Goal: Task Accomplishment & Management: Use online tool/utility

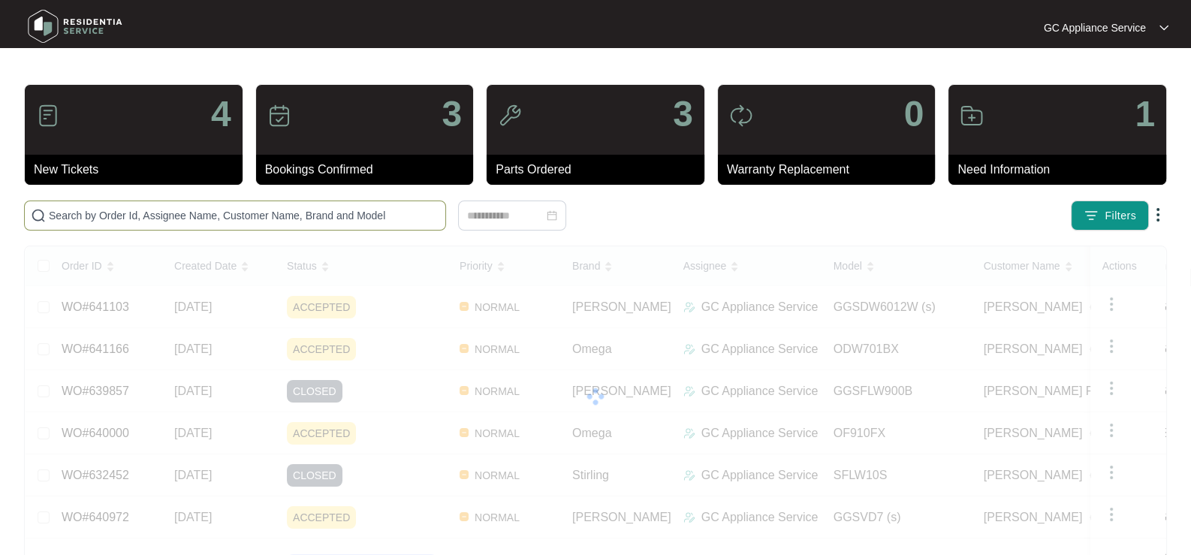
click at [127, 210] on input "text" at bounding box center [244, 215] width 391 height 17
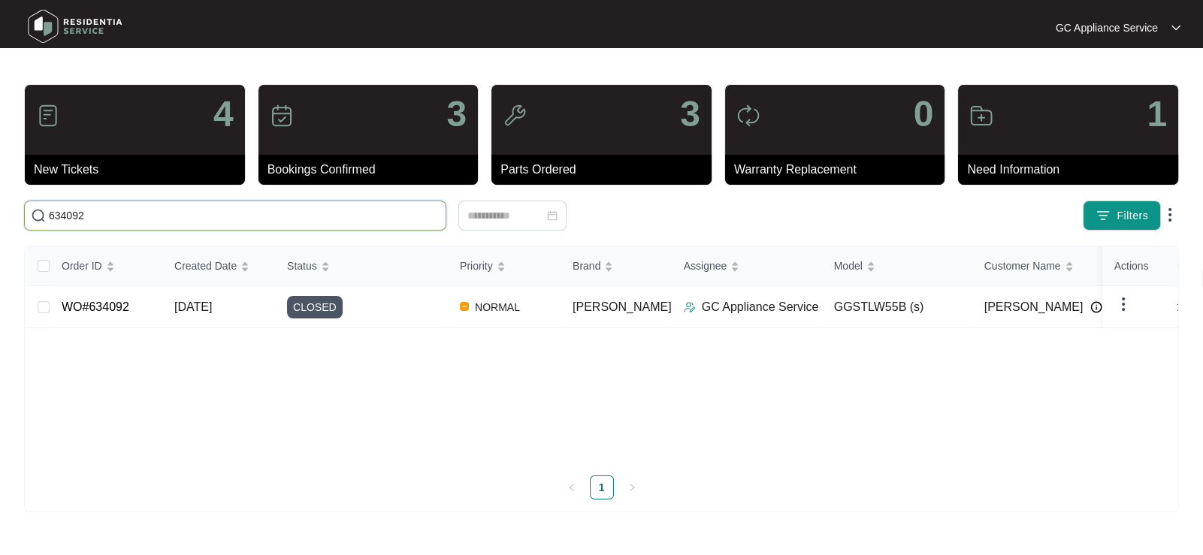
click at [137, 224] on span "634092" at bounding box center [235, 216] width 422 height 30
type input "6359"
click at [184, 310] on span "[DATE]" at bounding box center [193, 307] width 38 height 13
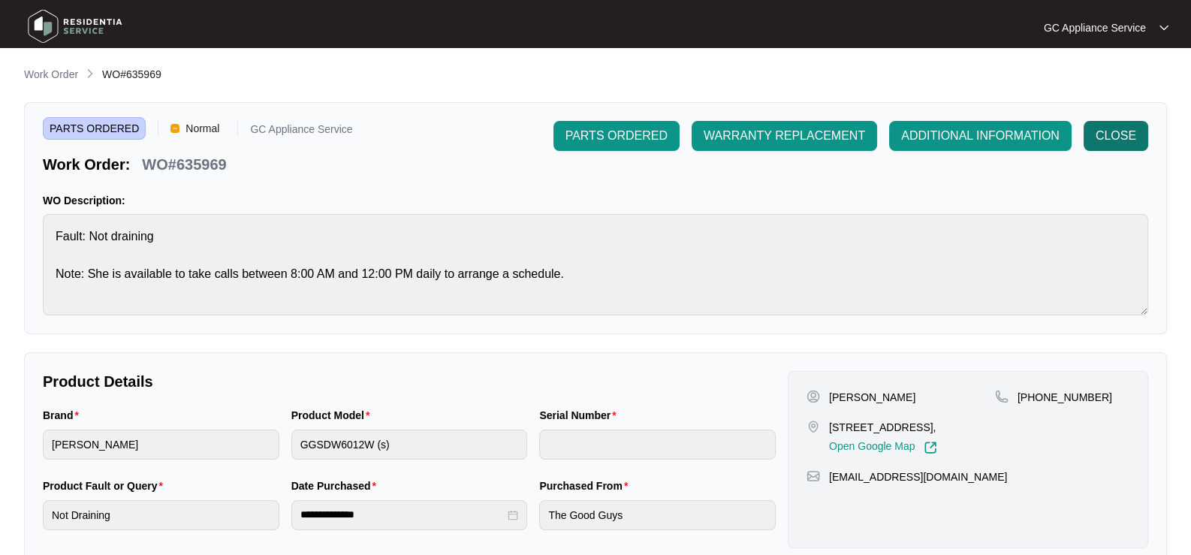
click at [1116, 136] on span "CLOSE" at bounding box center [1116, 136] width 41 height 18
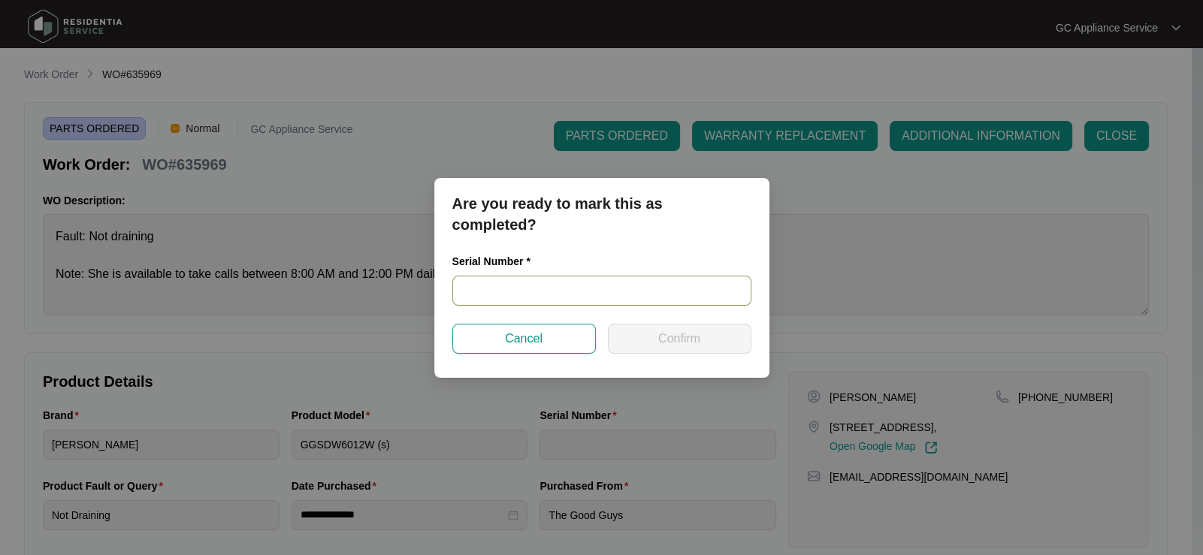
click at [557, 303] on input "text" at bounding box center [601, 291] width 299 height 30
paste input "24053018060300099"
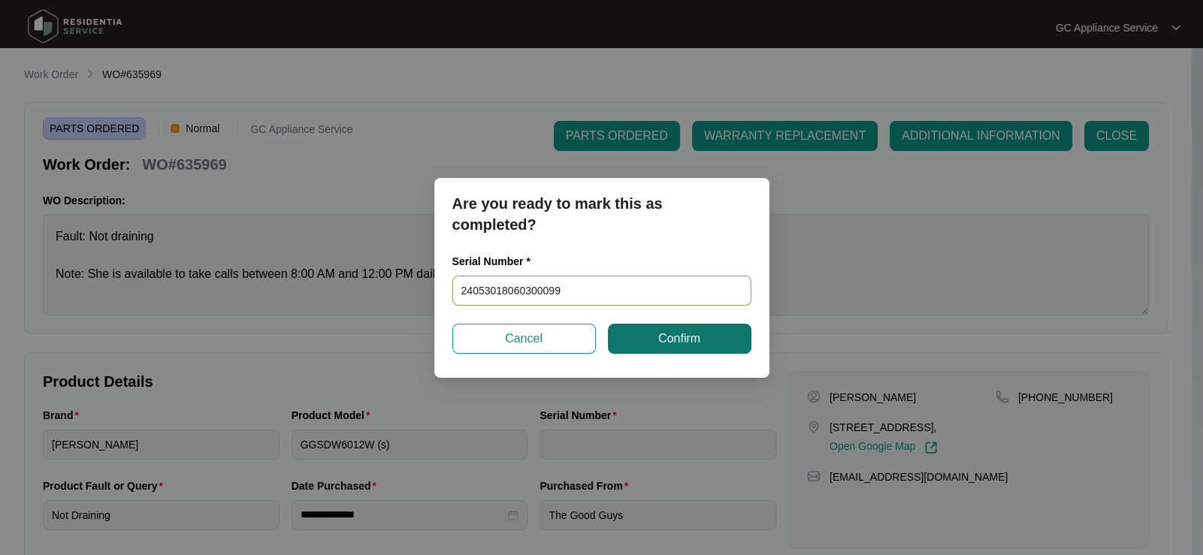
type input "24053018060300099"
click at [645, 340] on button "Confirm" at bounding box center [679, 339] width 143 height 30
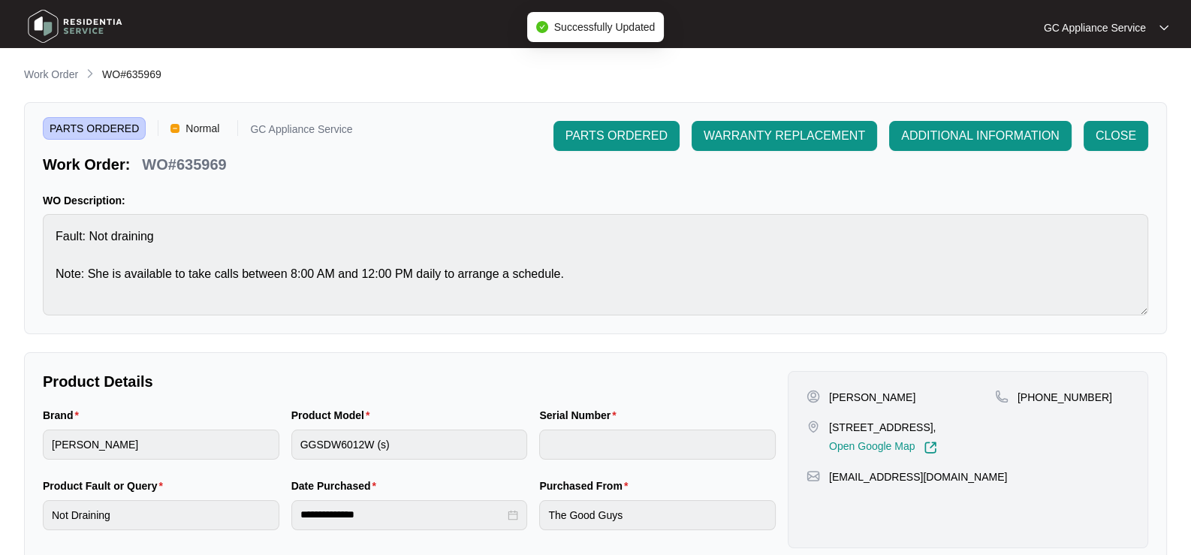
type input "24053018060300099"
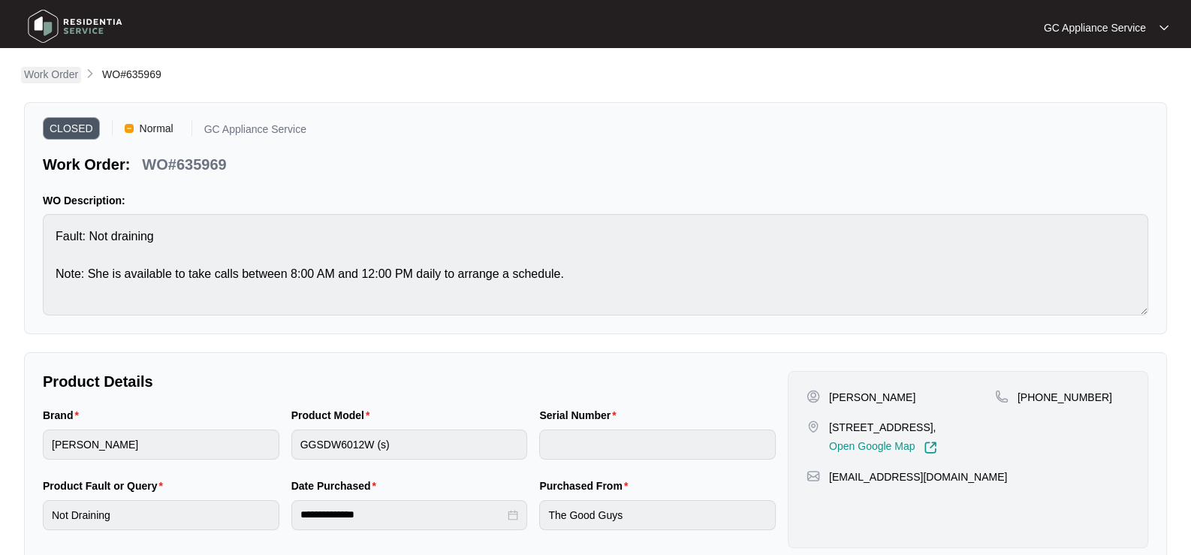
click at [56, 78] on p "Work Order" at bounding box center [51, 74] width 54 height 15
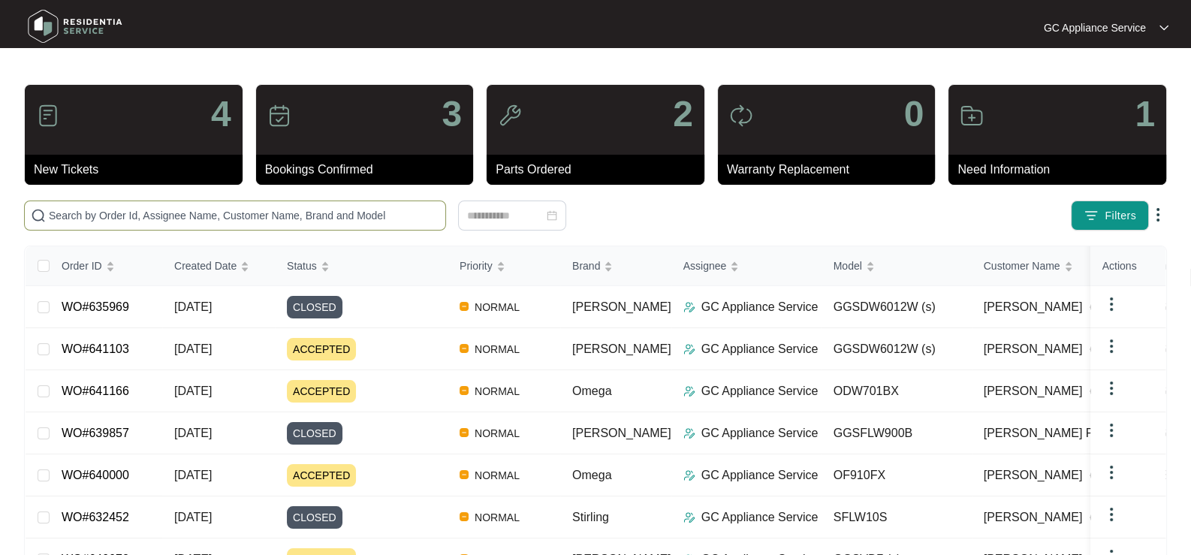
click at [143, 225] on span at bounding box center [235, 216] width 422 height 30
click at [143, 219] on input "text" at bounding box center [244, 215] width 391 height 17
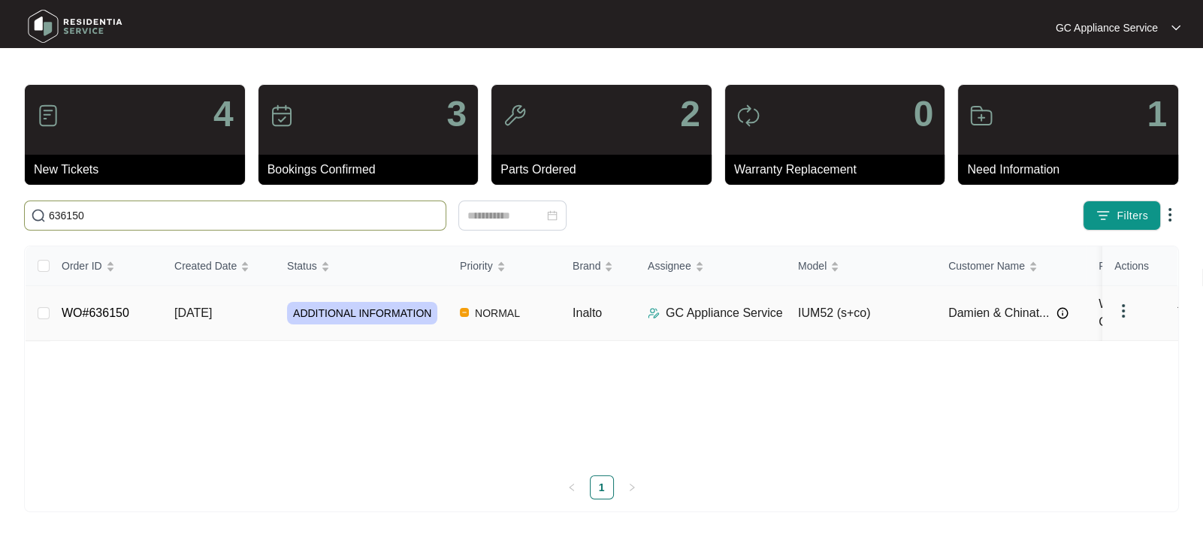
type input "636150"
click at [293, 318] on span "ADDITIONAL INFORMATION" at bounding box center [362, 313] width 150 height 23
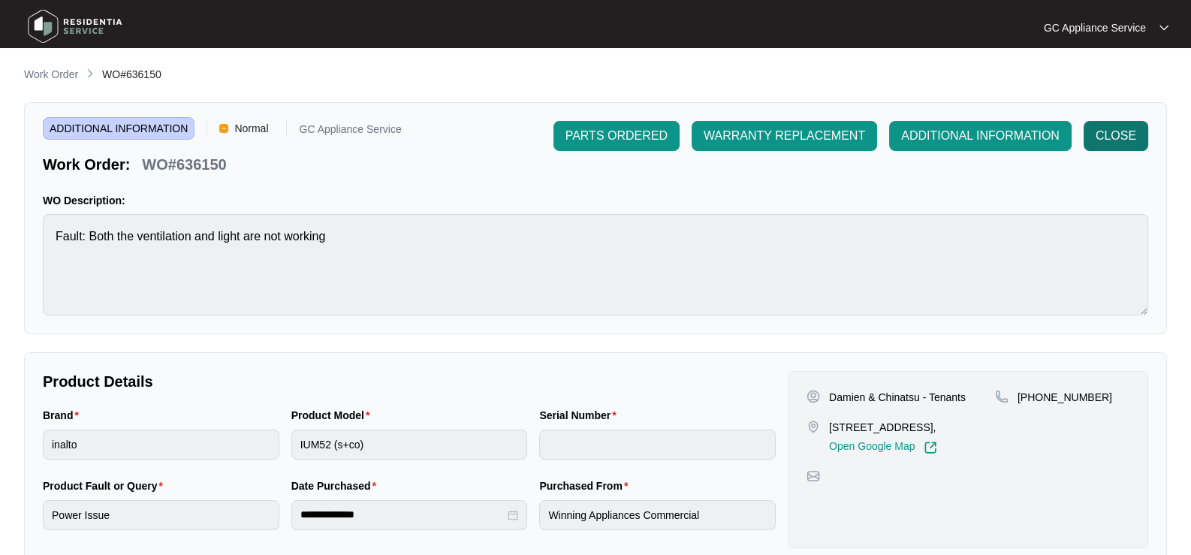
click at [1119, 136] on span "CLOSE" at bounding box center [1116, 136] width 41 height 18
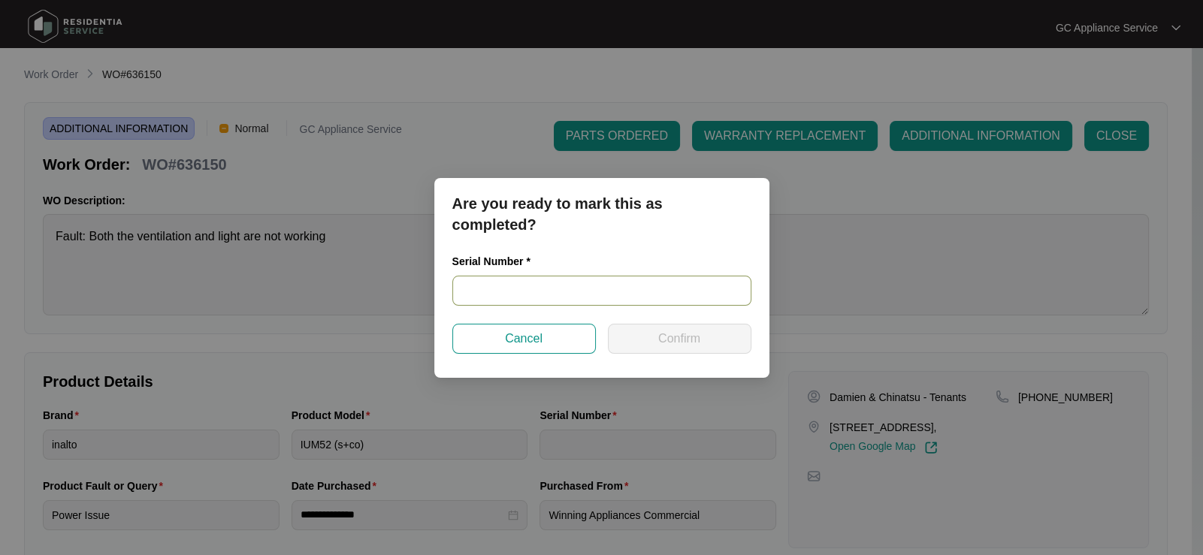
click at [545, 282] on input "text" at bounding box center [601, 291] width 299 height 30
paste input "RR0823004062"
type input "RR0823004062"
click at [627, 335] on button "Confirm" at bounding box center [679, 339] width 143 height 30
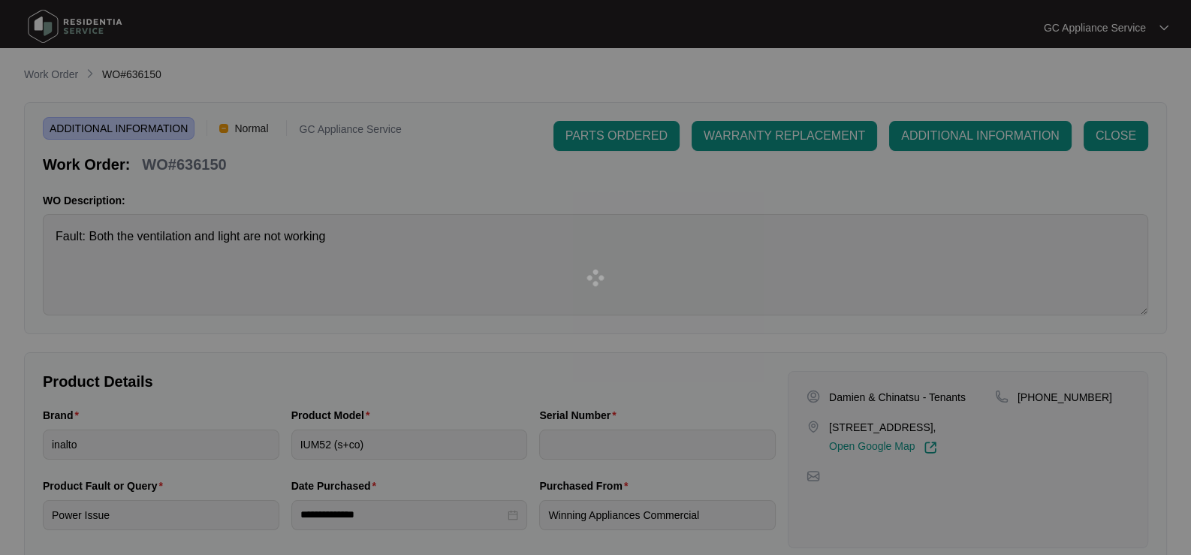
type input "RR0823004062"
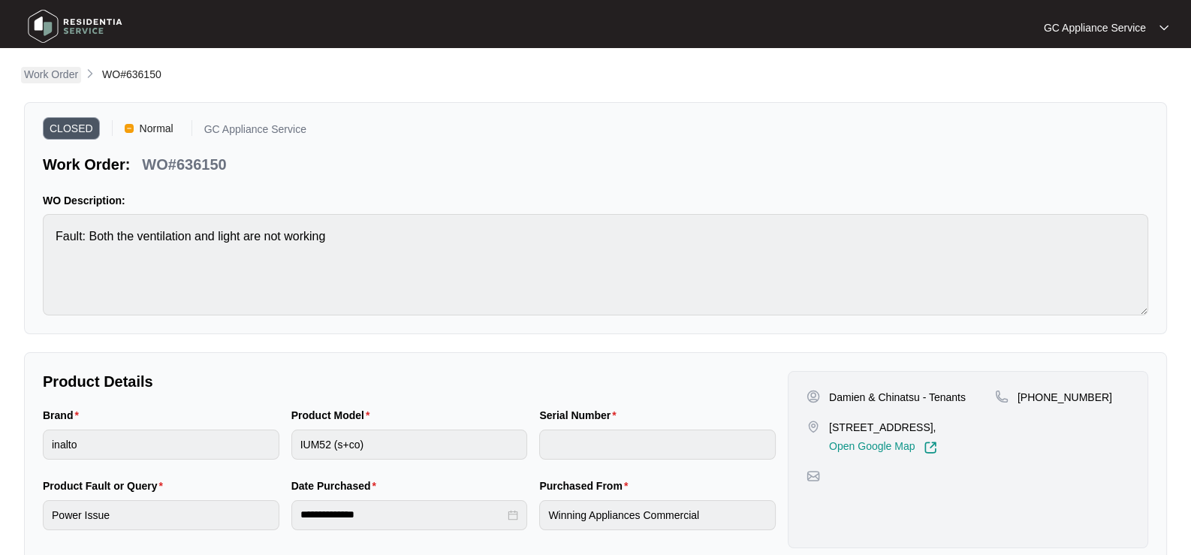
click at [38, 71] on p "Work Order" at bounding box center [51, 74] width 54 height 15
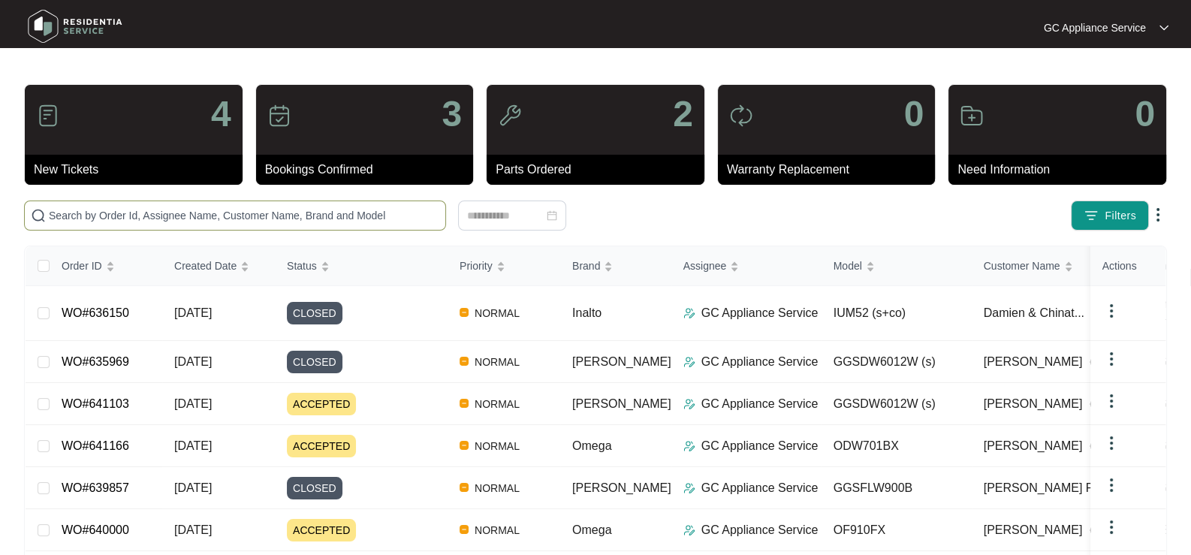
click at [106, 216] on input "text" at bounding box center [244, 215] width 391 height 17
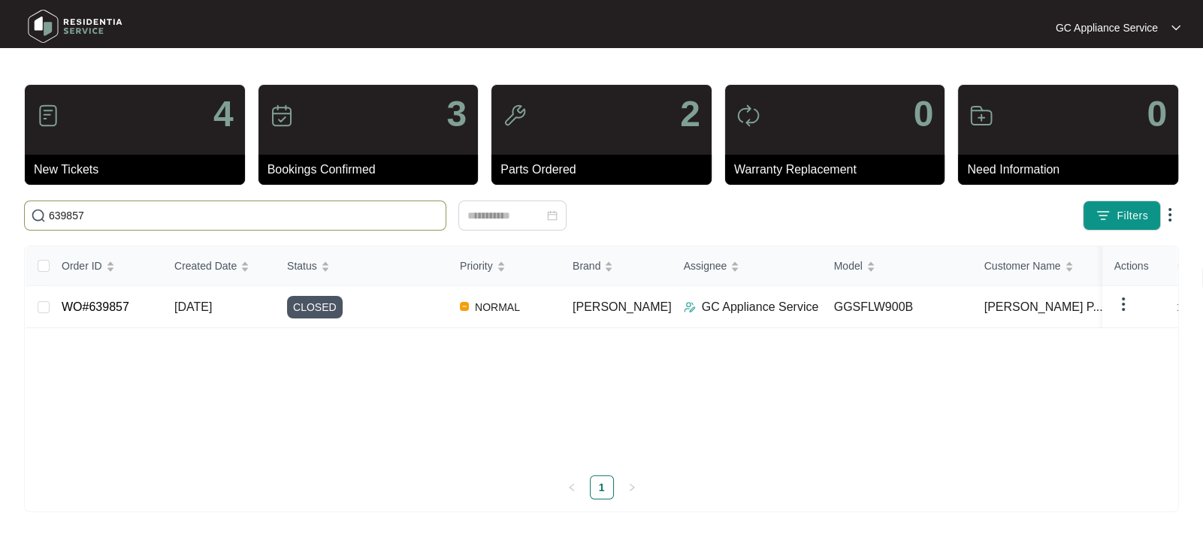
type input "639857"
click at [64, 140] on div "4" at bounding box center [135, 120] width 220 height 70
click at [219, 113] on p "4" at bounding box center [223, 114] width 20 height 36
click at [97, 20] on img at bounding box center [75, 26] width 105 height 45
drag, startPoint x: 101, startPoint y: 226, endPoint x: 0, endPoint y: 223, distance: 100.7
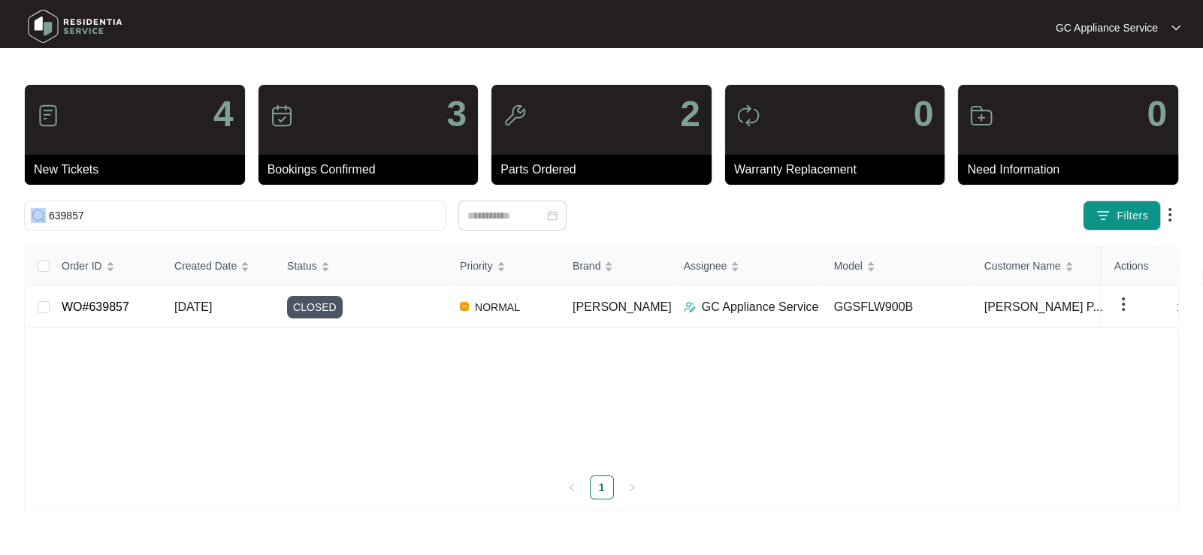
click at [0, 223] on main "4 New Tickets 3 Bookings Confirmed 2 Parts Ordered 0 Warranty Replacement 0 Nee…" at bounding box center [601, 277] width 1203 height 555
click at [122, 213] on input "639857" at bounding box center [244, 215] width 391 height 17
click at [120, 213] on input "639857" at bounding box center [244, 215] width 391 height 17
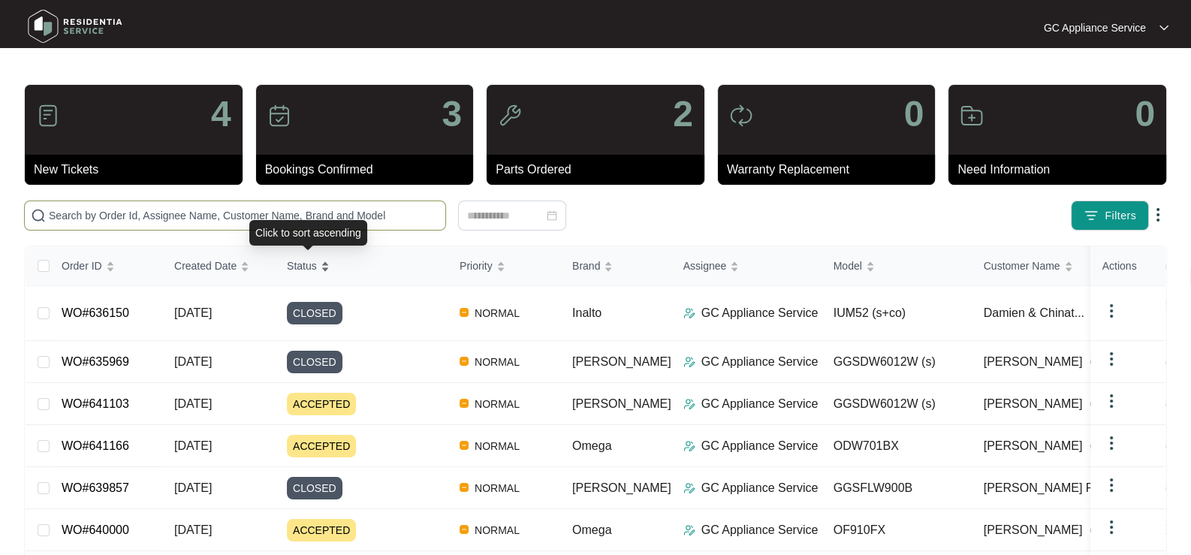
click at [298, 268] on span "Status" at bounding box center [302, 266] width 30 height 17
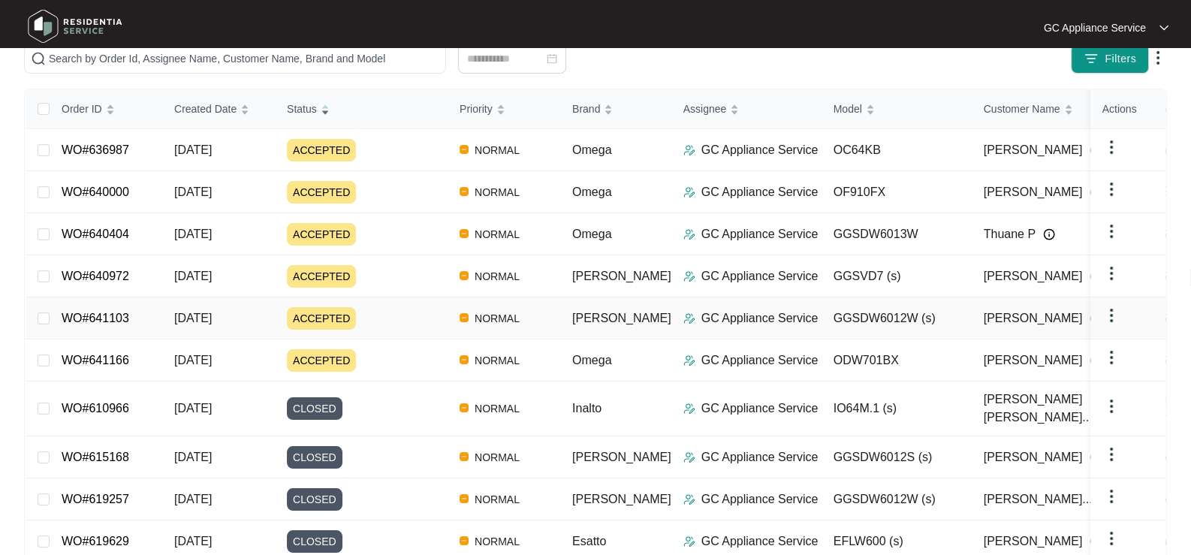
scroll to position [14, 0]
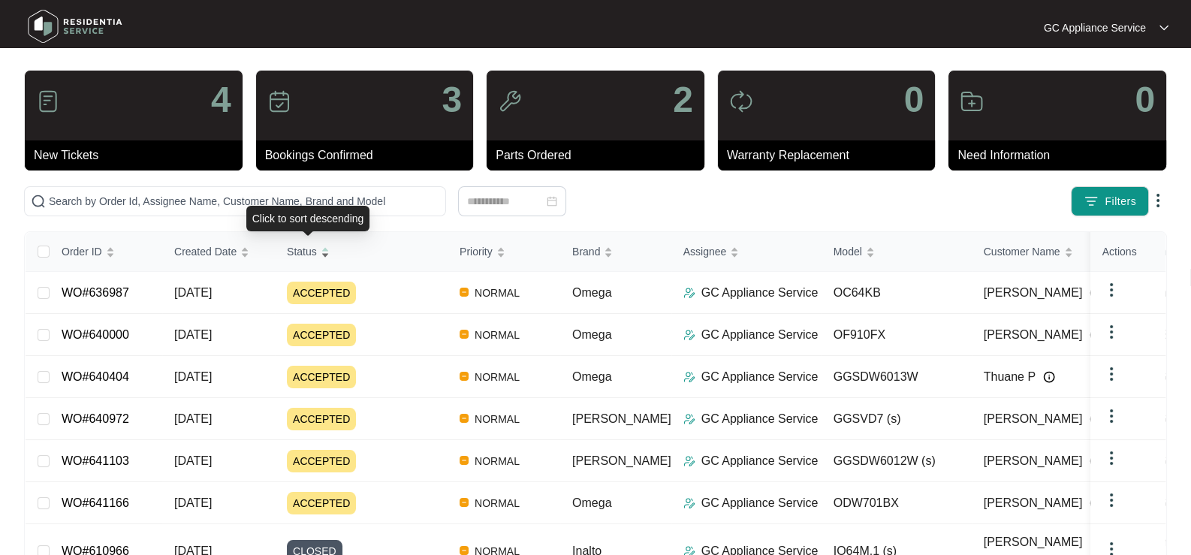
click at [305, 255] on span "Status" at bounding box center [302, 251] width 30 height 17
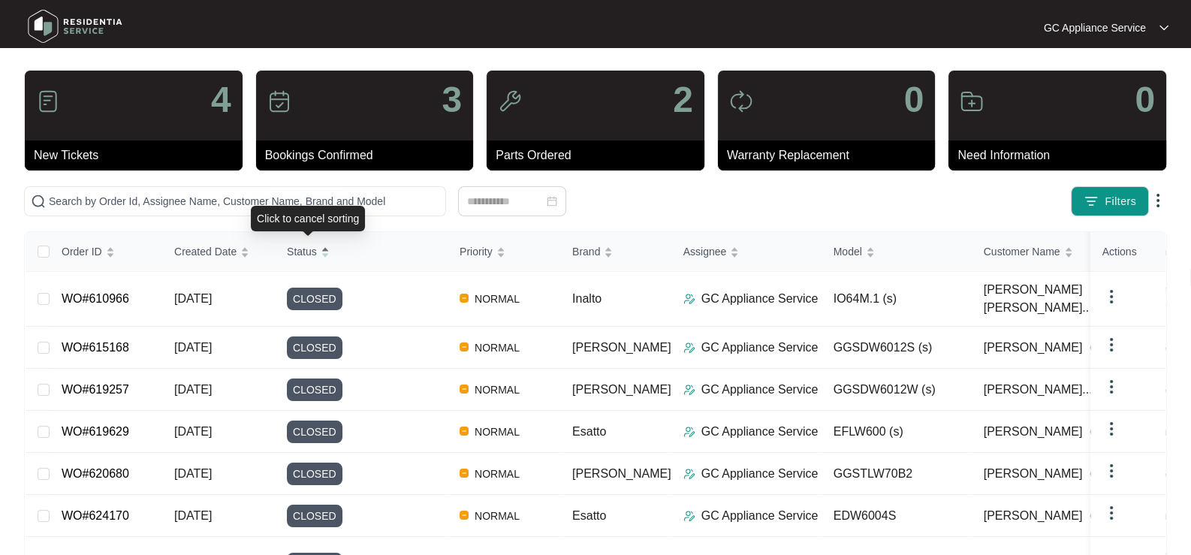
click at [305, 255] on span "Status" at bounding box center [302, 251] width 30 height 17
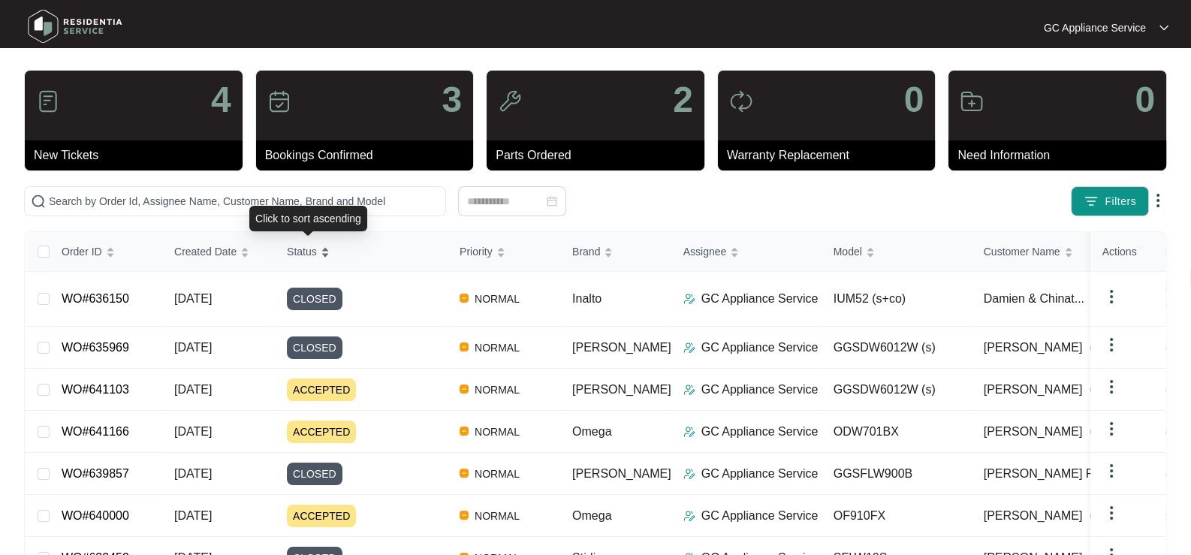
click at [295, 243] on span "Status" at bounding box center [302, 251] width 30 height 17
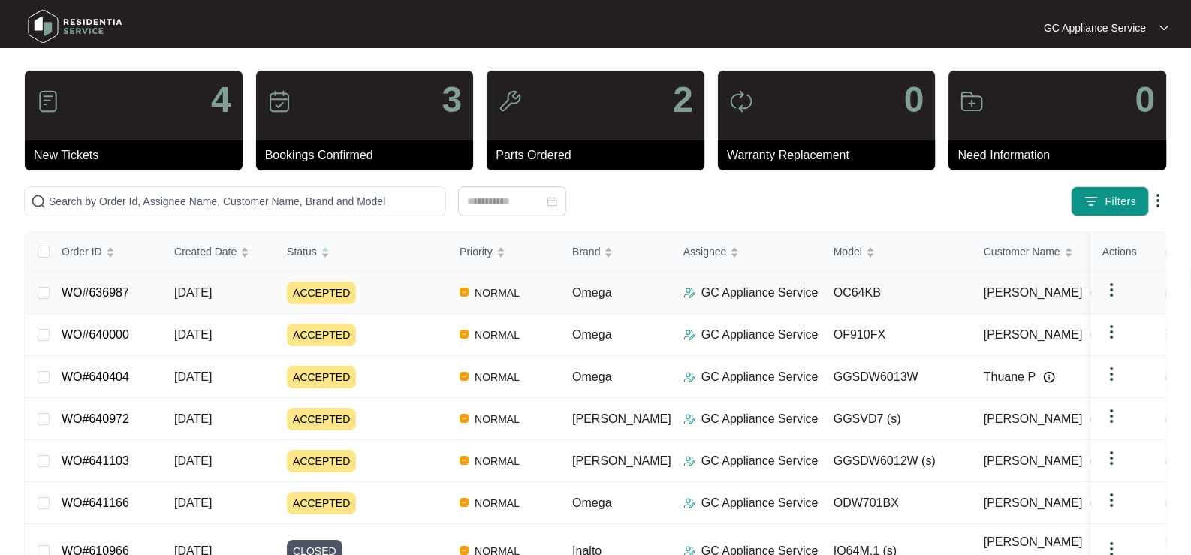
click at [295, 294] on span "ACCEPTED" at bounding box center [321, 293] width 69 height 23
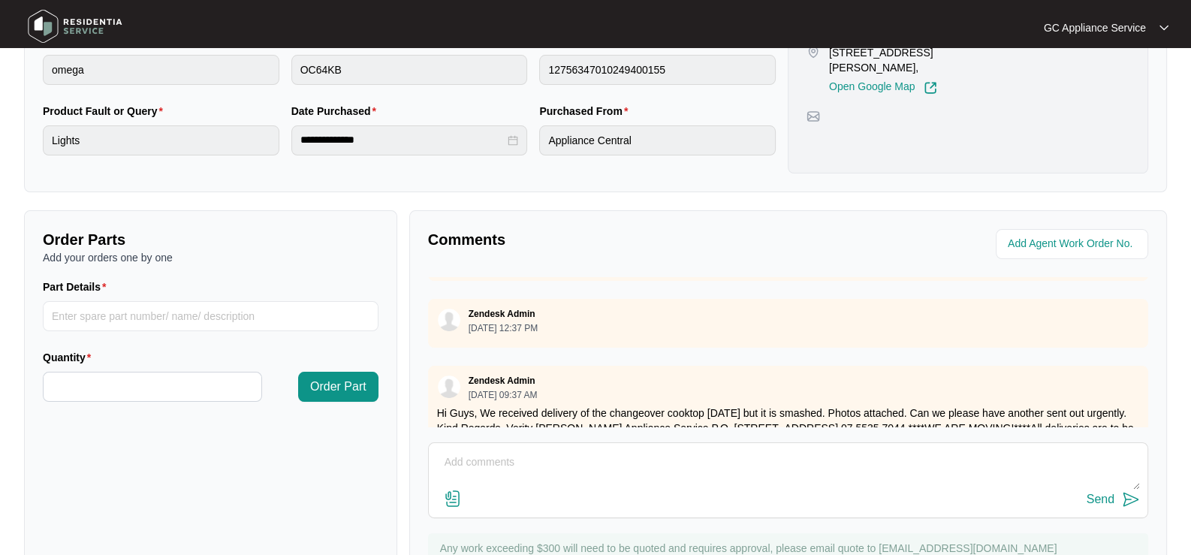
scroll to position [345, 0]
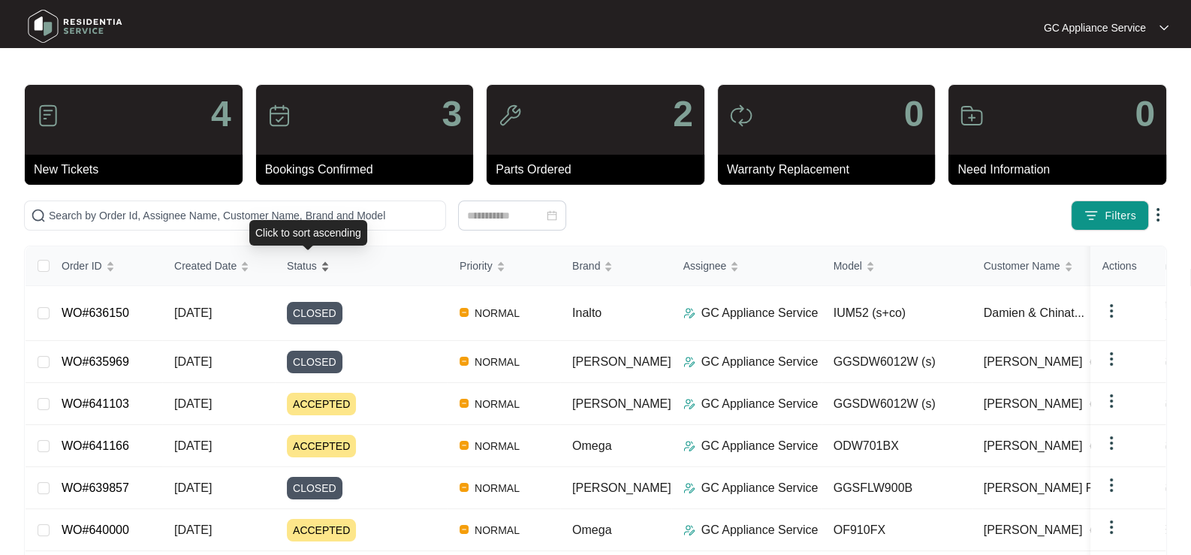
click at [294, 270] on span "Status" at bounding box center [302, 266] width 30 height 17
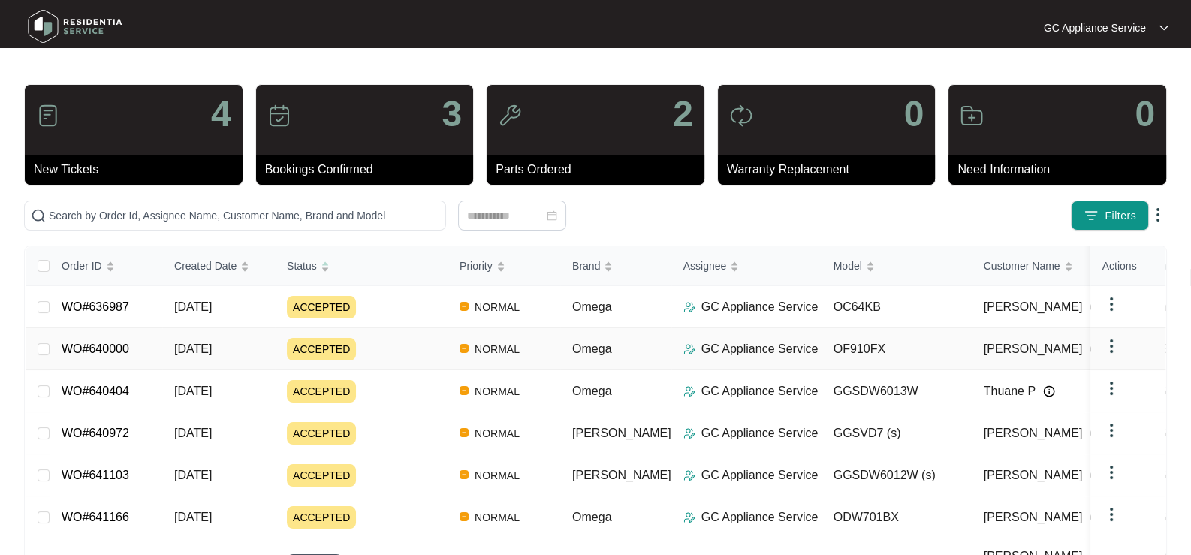
click at [321, 350] on span "ACCEPTED" at bounding box center [321, 349] width 69 height 23
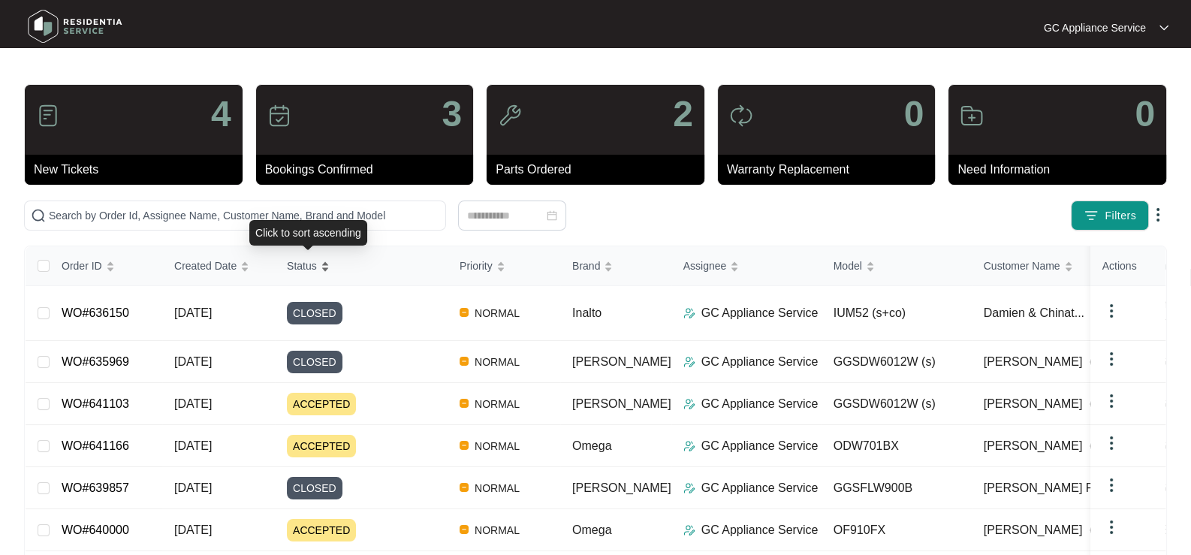
click at [303, 258] on span "Status" at bounding box center [302, 266] width 30 height 17
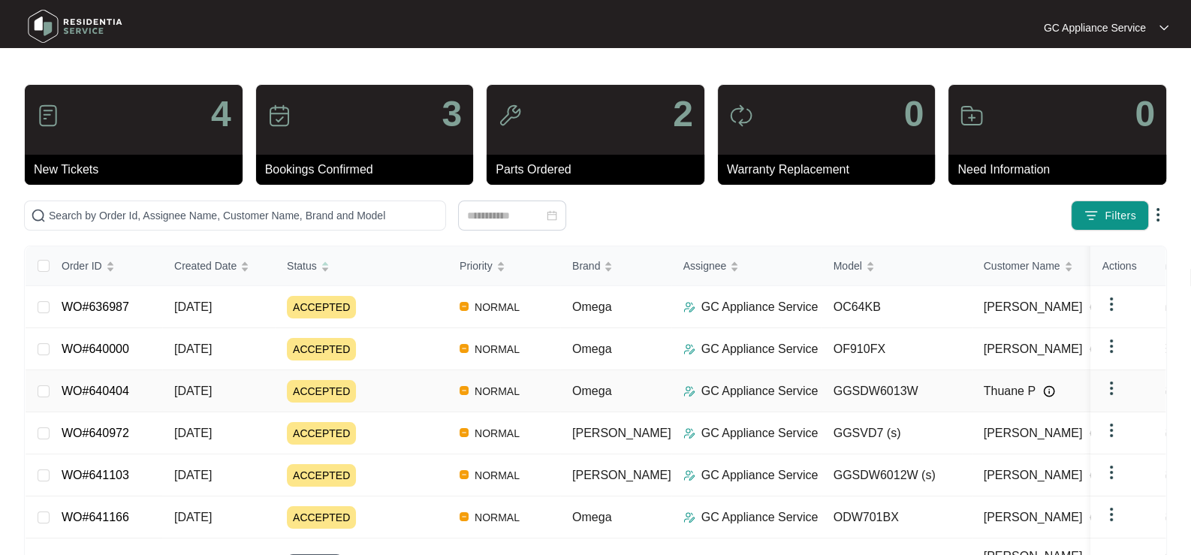
click at [323, 388] on span "ACCEPTED" at bounding box center [321, 391] width 69 height 23
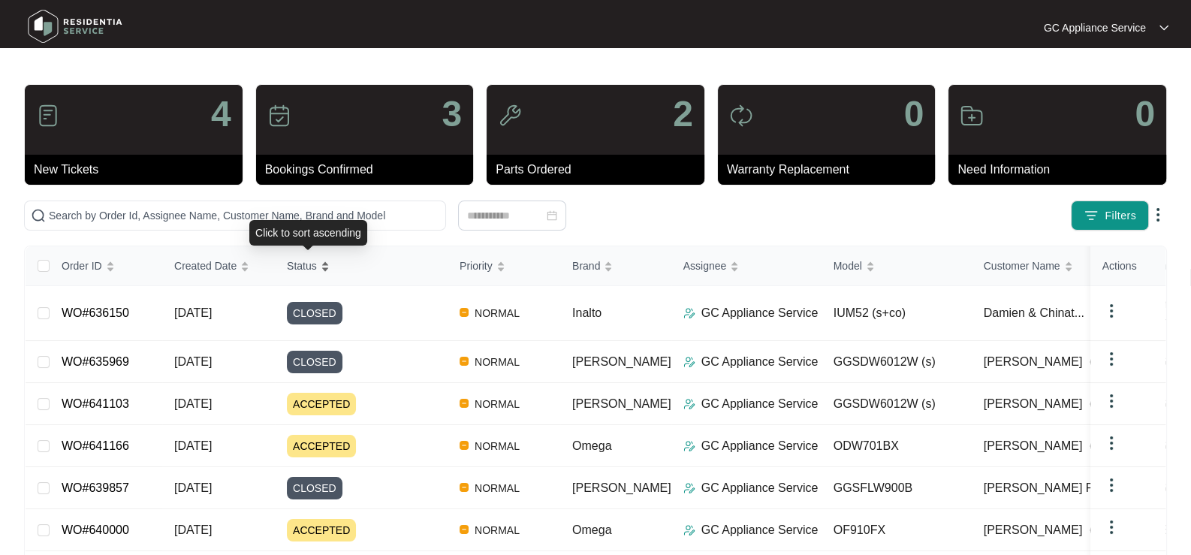
click at [295, 263] on span "Status" at bounding box center [302, 266] width 30 height 17
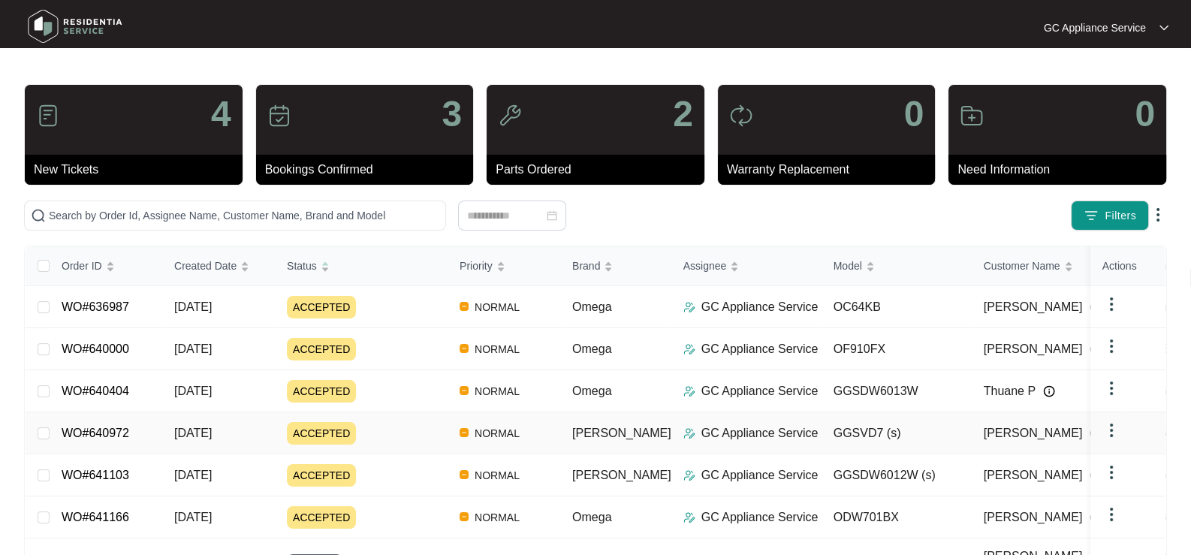
click at [310, 436] on span "ACCEPTED" at bounding box center [321, 433] width 69 height 23
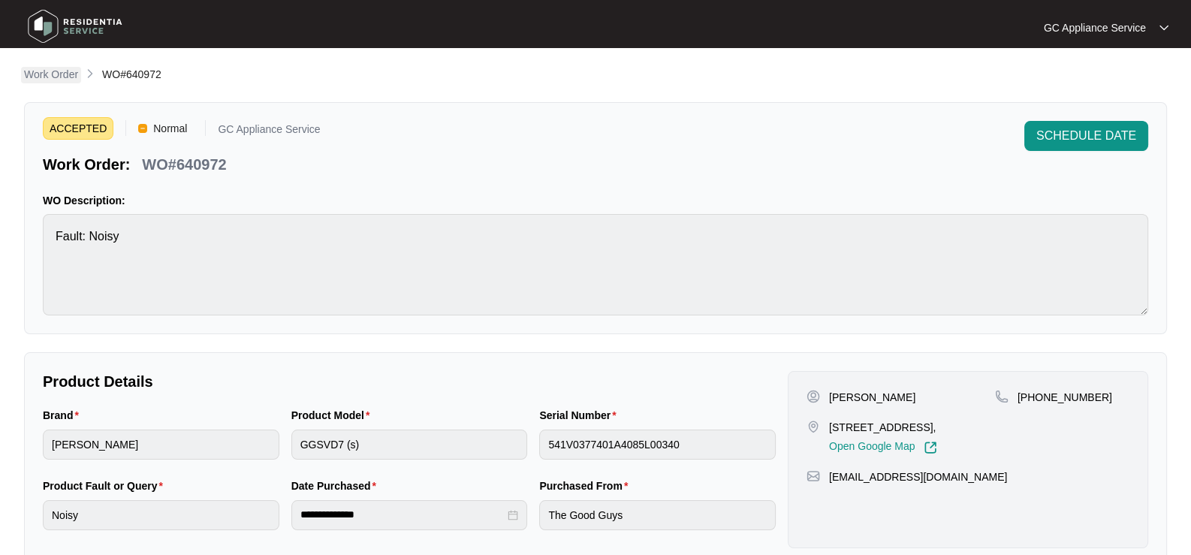
click at [43, 73] on p "Work Order" at bounding box center [51, 74] width 54 height 15
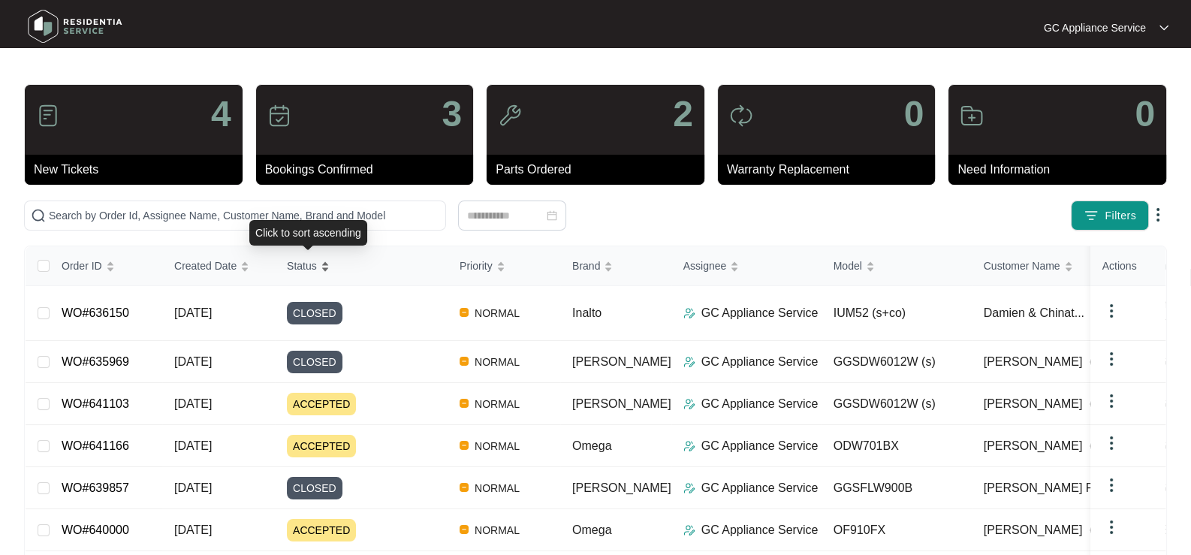
click at [308, 270] on span "Status" at bounding box center [302, 266] width 30 height 17
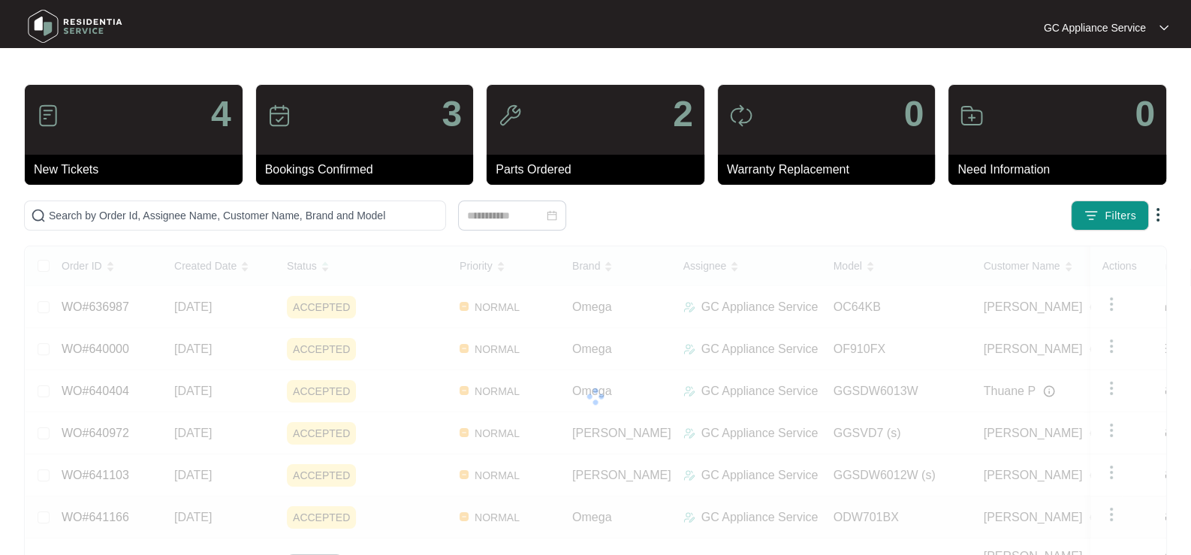
click at [104, 511] on link "WO#641166" at bounding box center [96, 517] width 68 height 13
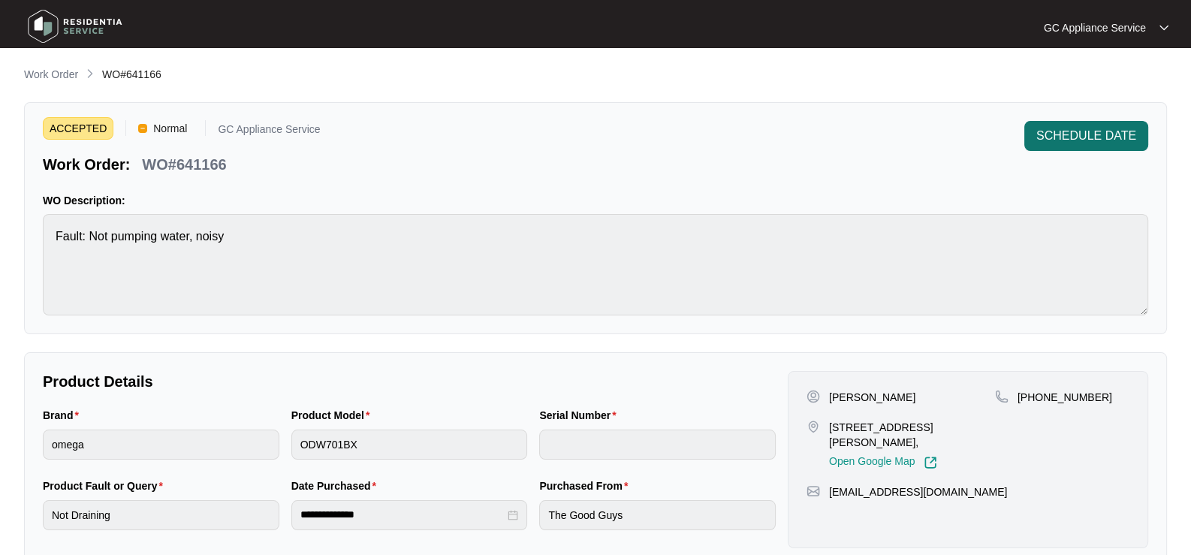
click at [1060, 134] on span "SCHEDULE DATE" at bounding box center [1087, 136] width 100 height 18
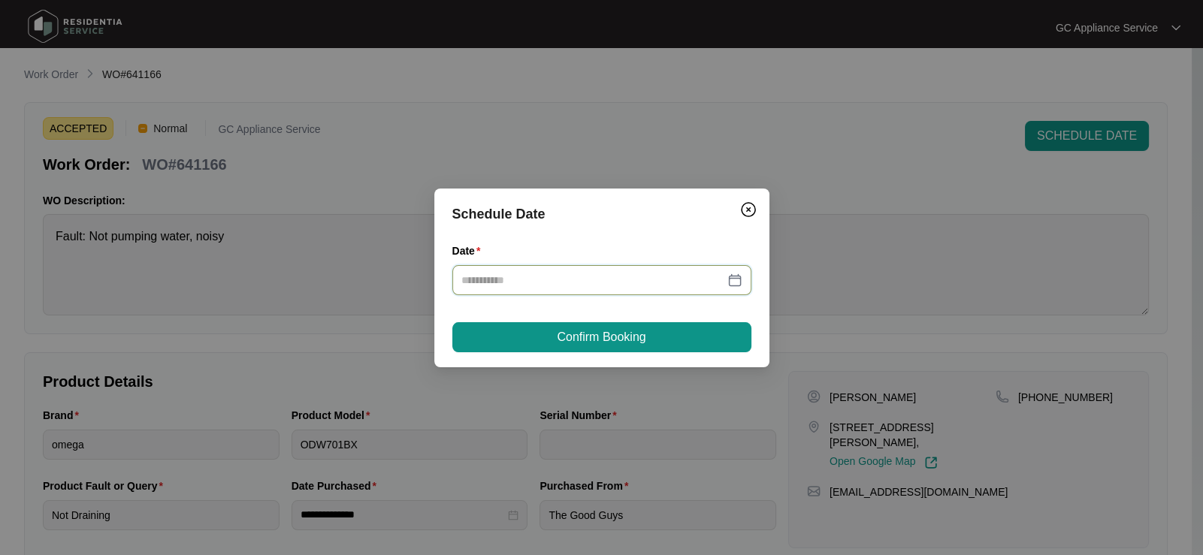
click at [500, 274] on input "Date" at bounding box center [592, 280] width 263 height 17
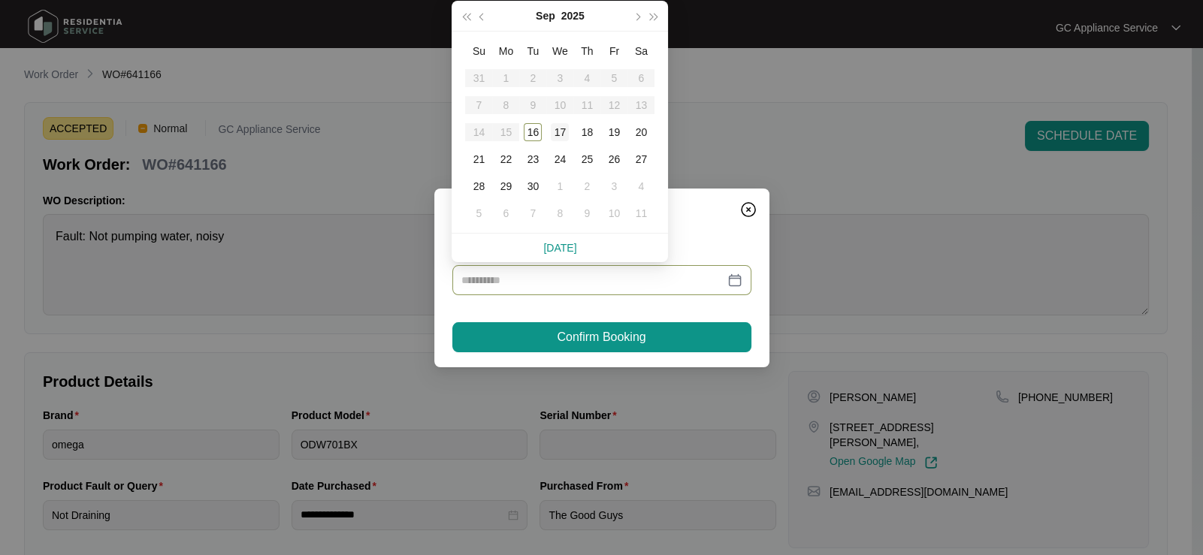
type input "**********"
click at [560, 131] on div "17" at bounding box center [560, 132] width 18 height 18
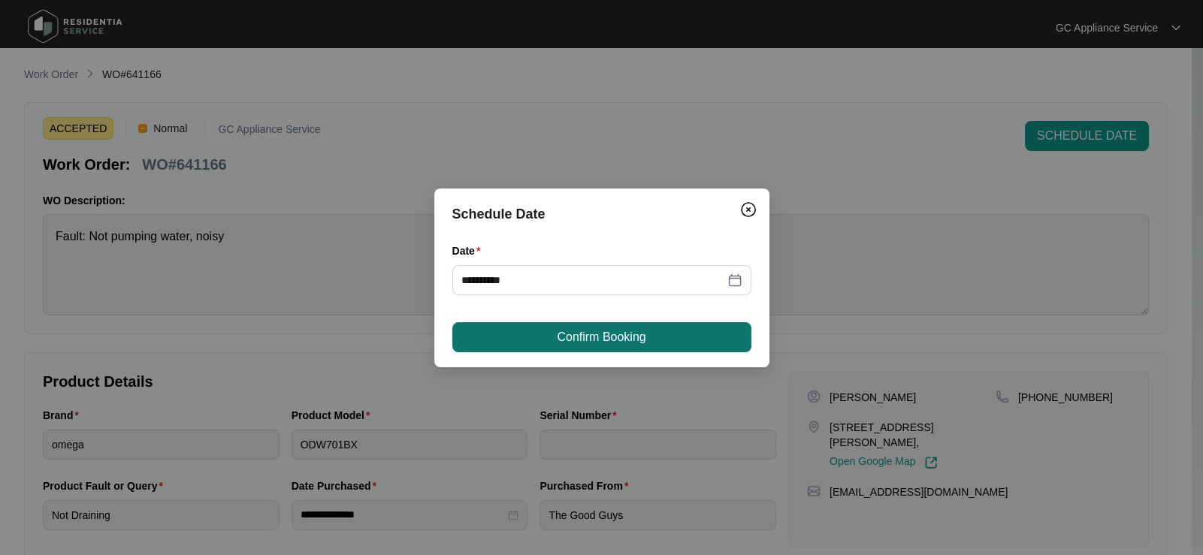
click at [706, 333] on button "Confirm Booking" at bounding box center [601, 337] width 299 height 30
